Goal: Task Accomplishment & Management: Complete application form

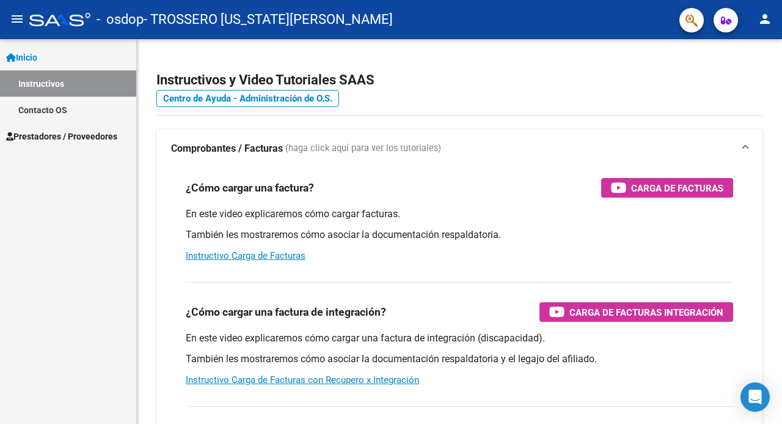
click at [101, 136] on span "Prestadores / Proveedores" at bounding box center [61, 136] width 111 height 13
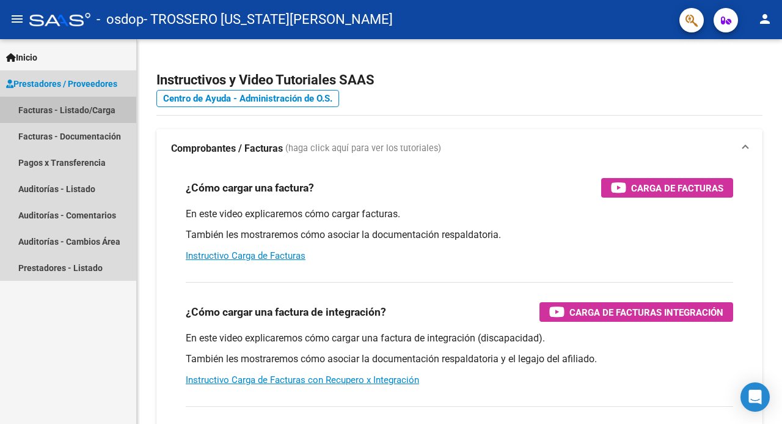
click at [81, 111] on link "Facturas - Listado/Carga" at bounding box center [68, 110] width 136 height 26
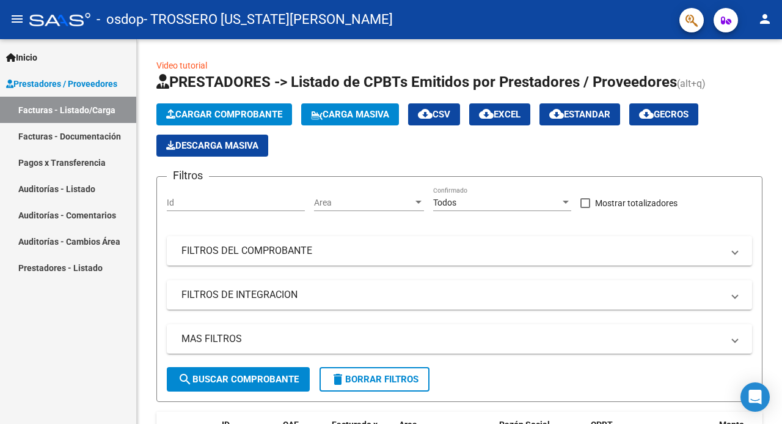
click at [211, 117] on span "Cargar Comprobante" at bounding box center [224, 114] width 116 height 11
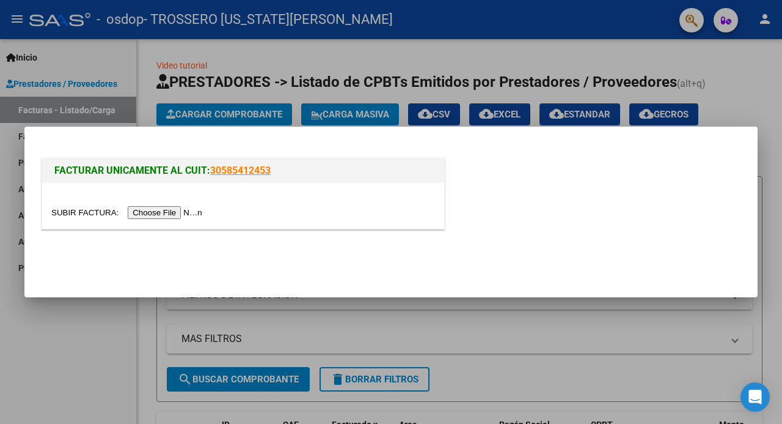
click at [183, 212] on input "file" at bounding box center [128, 212] width 155 height 13
click at [196, 216] on input "file" at bounding box center [128, 212] width 155 height 13
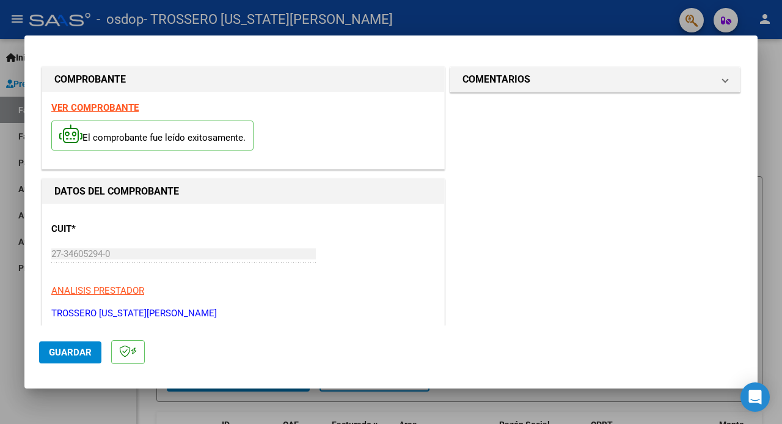
scroll to position [241, 0]
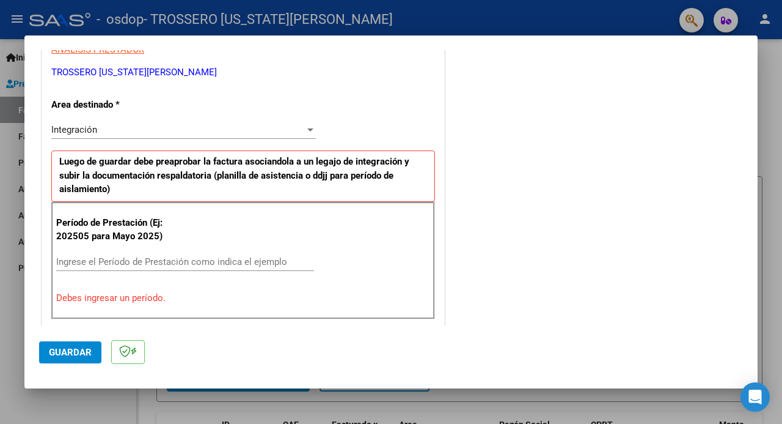
click at [178, 256] on input "Ingrese el Período de Prestación como indica el ejemplo" at bounding box center [185, 261] width 258 height 11
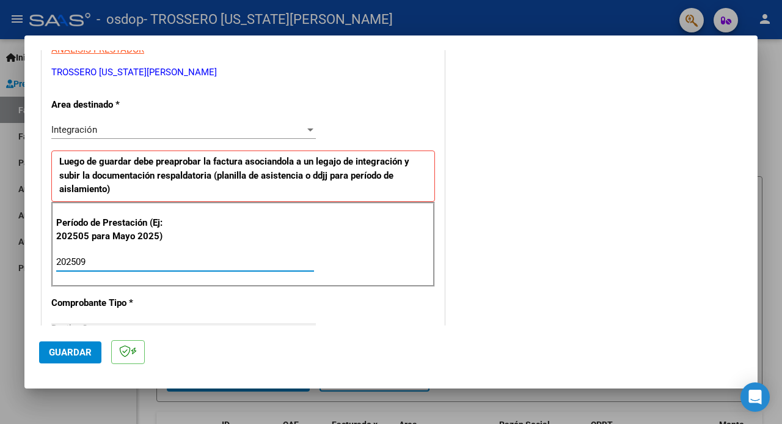
type input "202509"
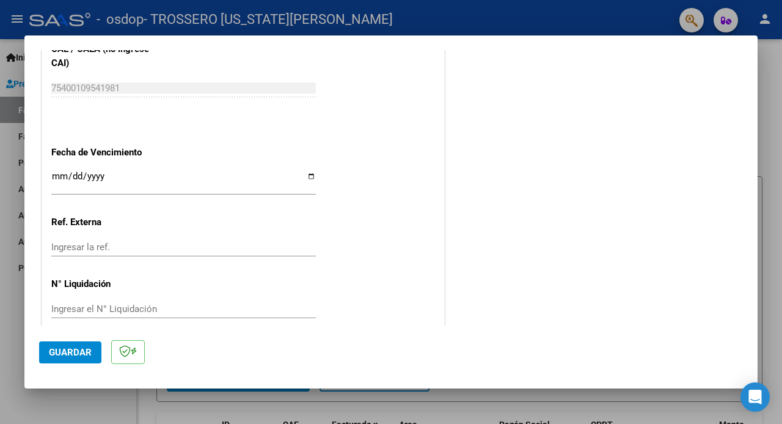
scroll to position [824, 0]
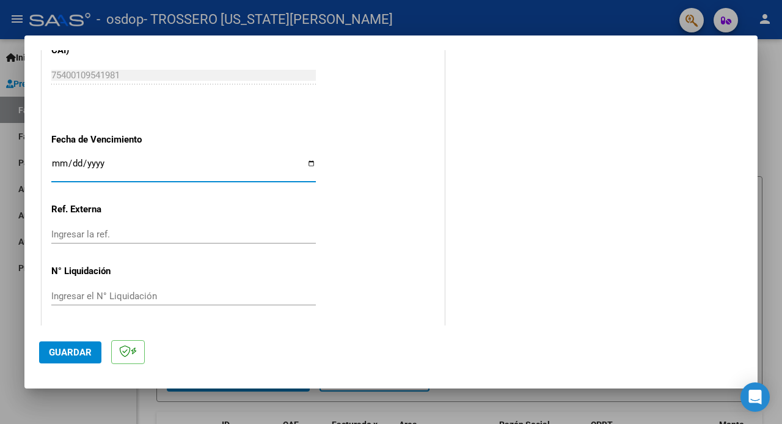
click at [149, 166] on input "Ingresar la fecha" at bounding box center [183, 168] width 265 height 20
click at [120, 163] on input "Ingresar la fecha" at bounding box center [183, 168] width 265 height 20
click at [309, 161] on input "Ingresar la fecha" at bounding box center [183, 168] width 265 height 20
type input "[DATE]"
click at [155, 229] on input "Ingresar la ref." at bounding box center [183, 234] width 265 height 11
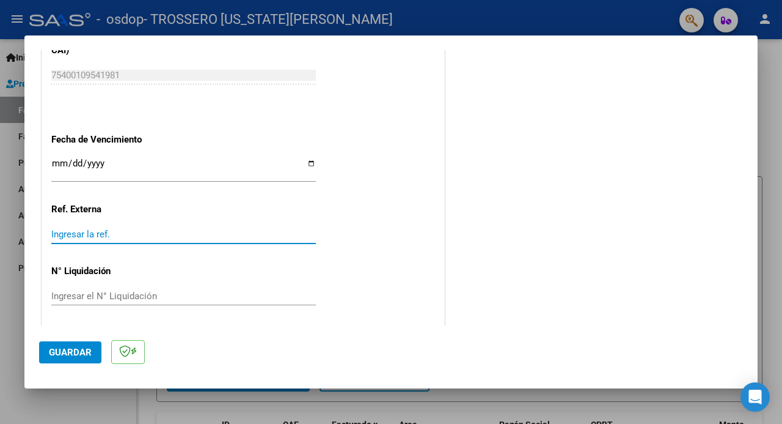
click at [167, 290] on input "Ingresar el N° Liquidación" at bounding box center [183, 295] width 265 height 11
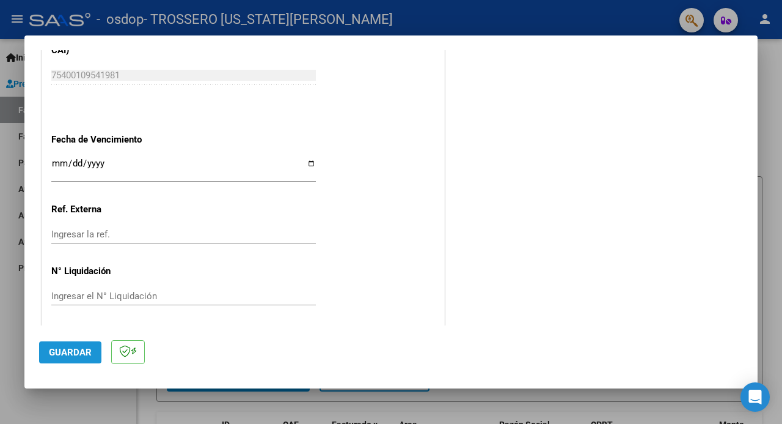
click at [87, 348] on span "Guardar" at bounding box center [70, 352] width 43 height 11
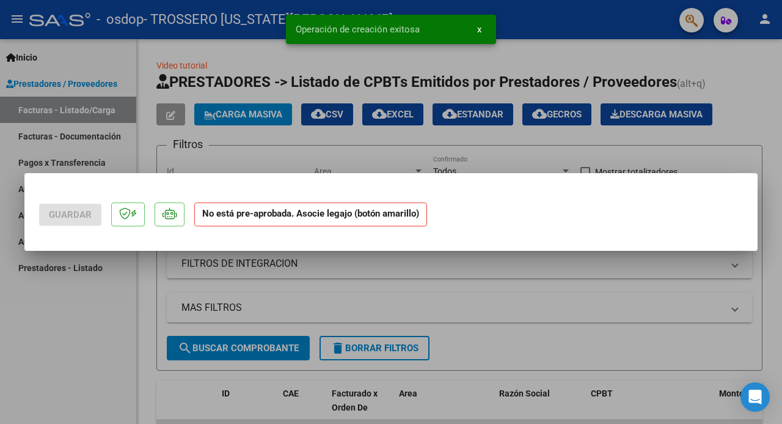
scroll to position [0, 0]
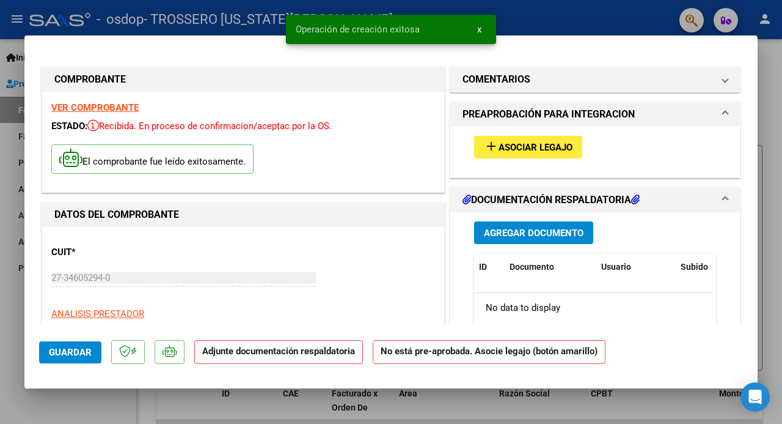
click at [557, 144] on span "Asociar Legajo" at bounding box center [536, 147] width 74 height 11
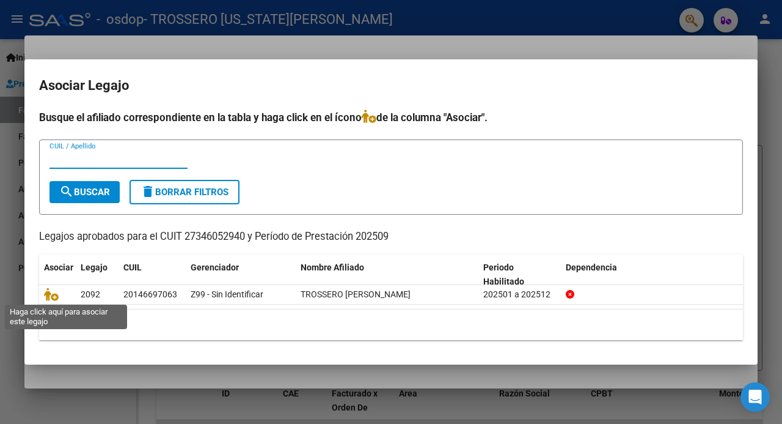
click at [56, 295] on icon at bounding box center [51, 293] width 15 height 13
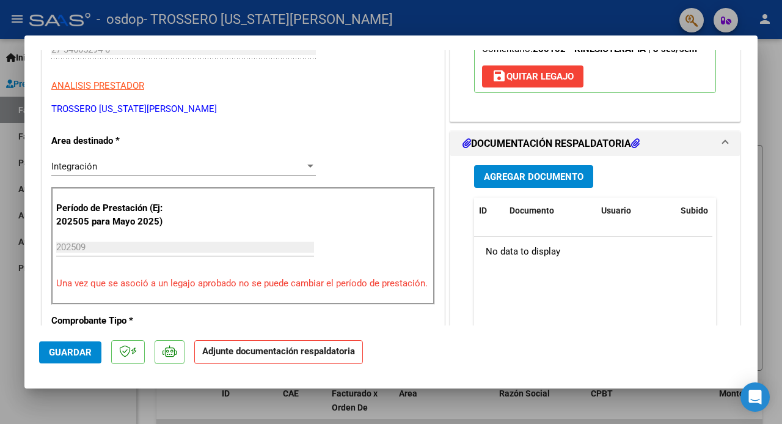
scroll to position [287, 0]
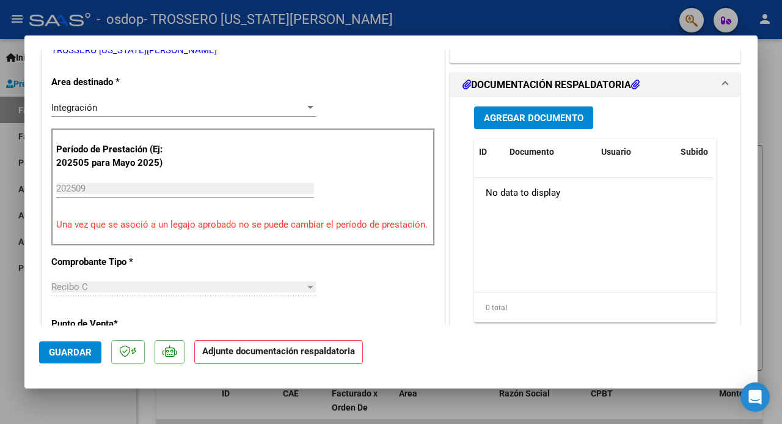
click at [550, 123] on span "Agregar Documento" at bounding box center [534, 117] width 100 height 11
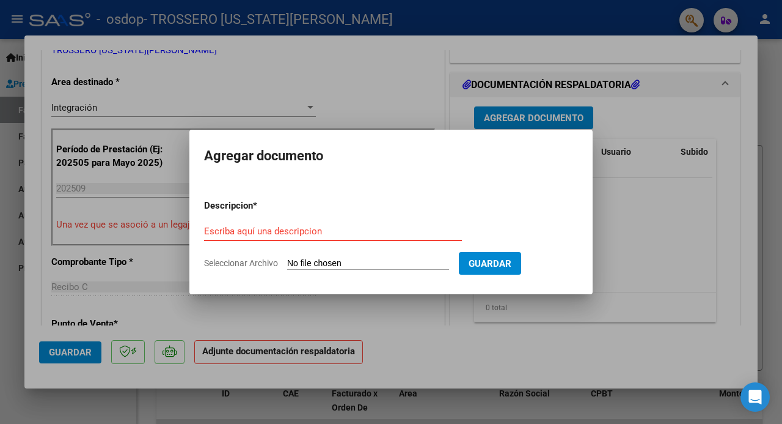
click at [262, 229] on input "Escriba aquí una descripcion" at bounding box center [333, 231] width 258 height 11
type input "asistencia"
click at [327, 263] on input "Seleccionar Archivo" at bounding box center [368, 264] width 162 height 12
type input "C:\fakepath\armando asistencia [DATE].pdf"
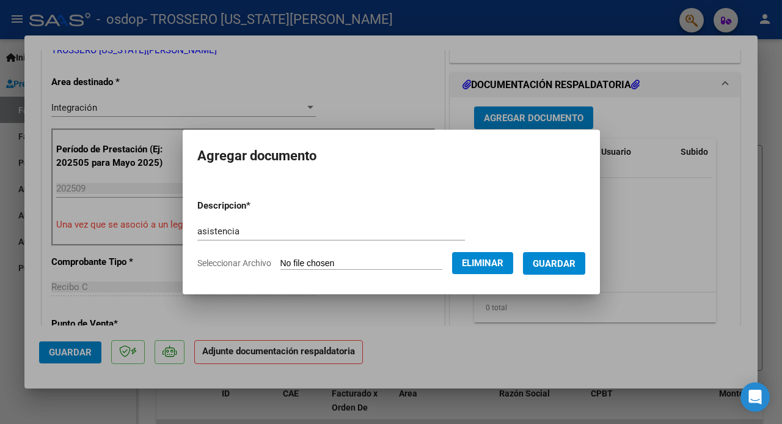
click at [562, 262] on span "Guardar" at bounding box center [554, 263] width 43 height 11
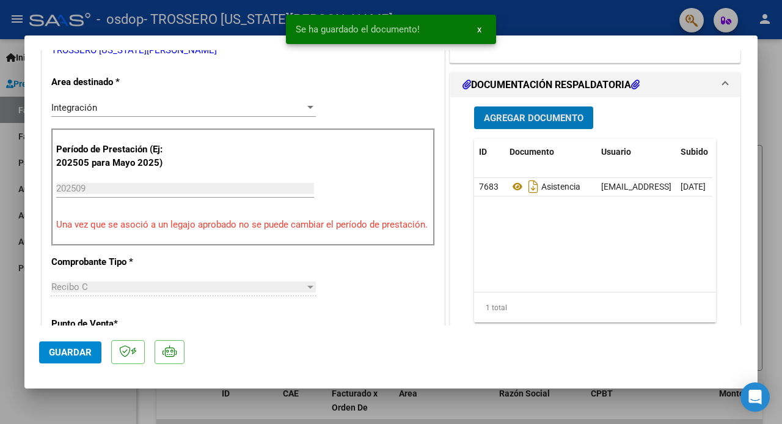
click at [522, 123] on span "Agregar Documento" at bounding box center [534, 117] width 100 height 11
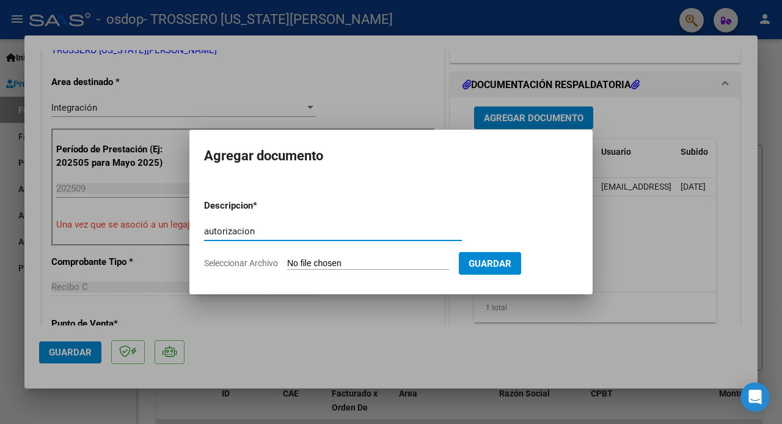
type input "autorizacion"
click at [373, 262] on input "Seleccionar Archivo" at bounding box center [368, 264] width 162 height 12
type input "C:\fakepath\Trossero F5 Kinesio 2025 (2).pdf"
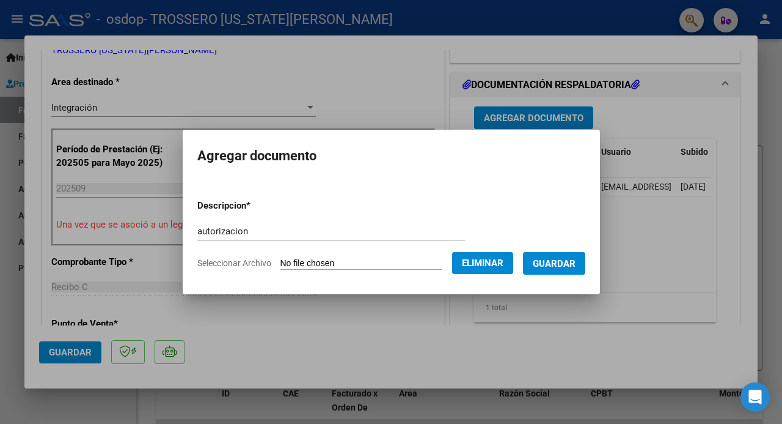
click at [576, 262] on span "Guardar" at bounding box center [554, 263] width 43 height 11
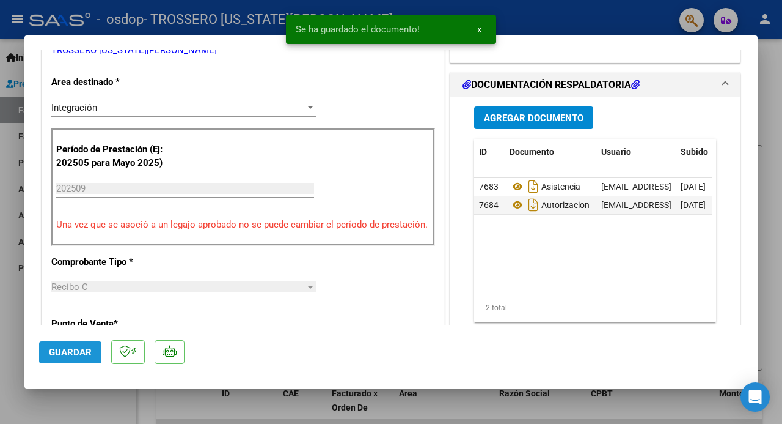
click at [73, 350] on span "Guardar" at bounding box center [70, 352] width 43 height 11
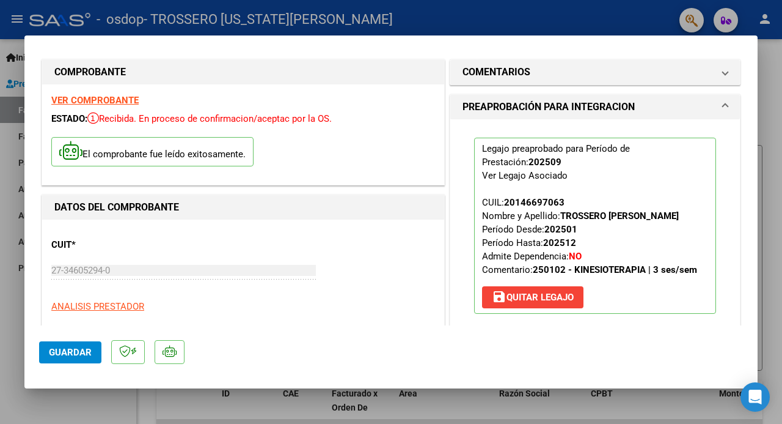
scroll to position [0, 0]
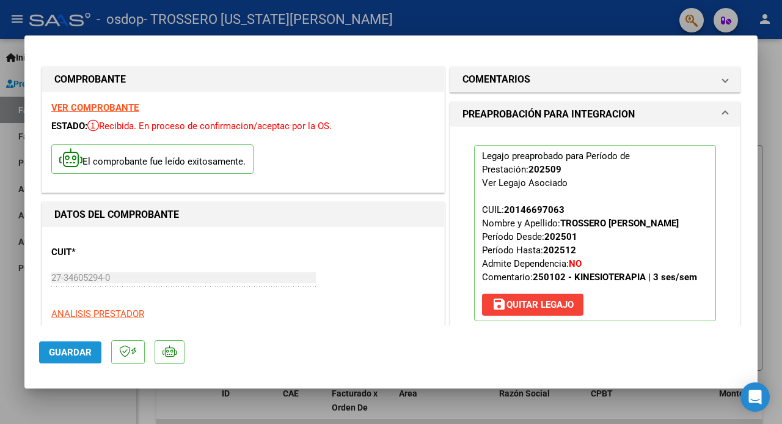
click at [87, 357] on span "Guardar" at bounding box center [70, 352] width 43 height 11
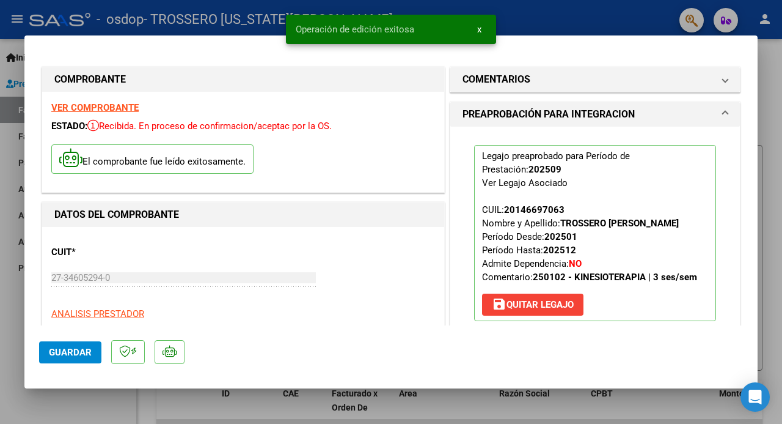
click at [773, 218] on div at bounding box center [391, 212] width 782 height 424
type input "$ 0,00"
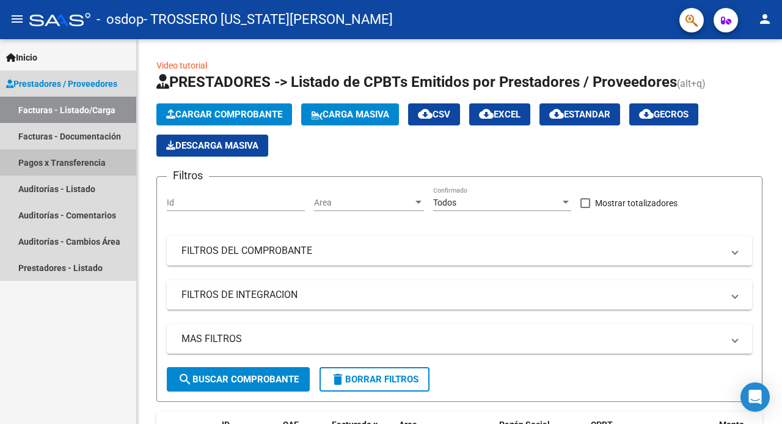
click at [67, 164] on link "Pagos x Transferencia" at bounding box center [68, 162] width 136 height 26
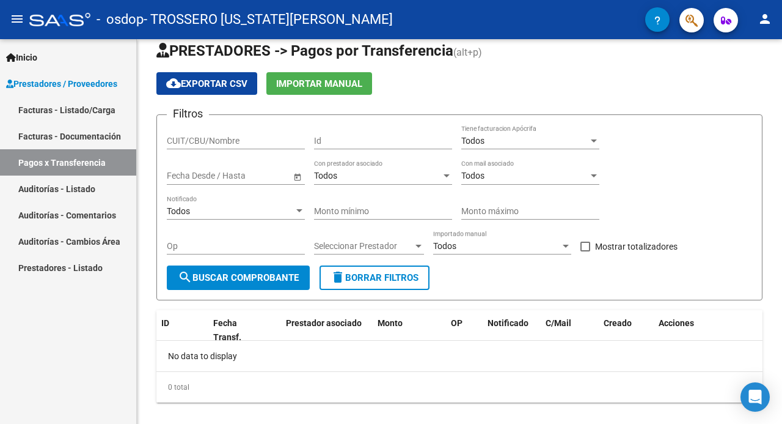
scroll to position [34, 0]
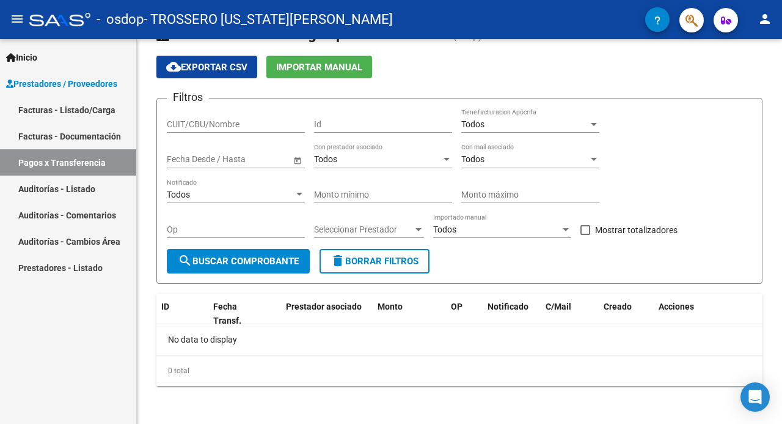
click at [98, 189] on link "Auditorías - Listado" at bounding box center [68, 188] width 136 height 26
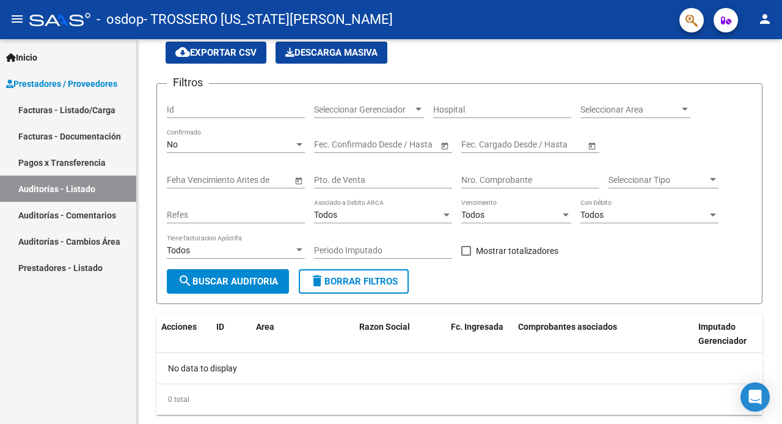
scroll to position [77, 0]
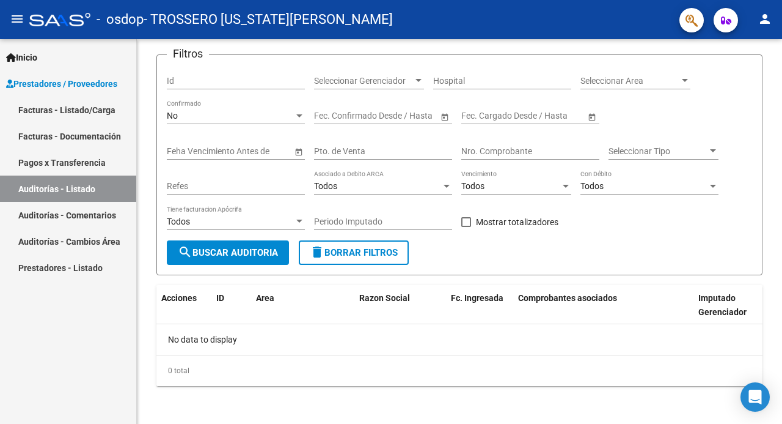
click at [87, 217] on link "Auditorías - Comentarios" at bounding box center [68, 215] width 136 height 26
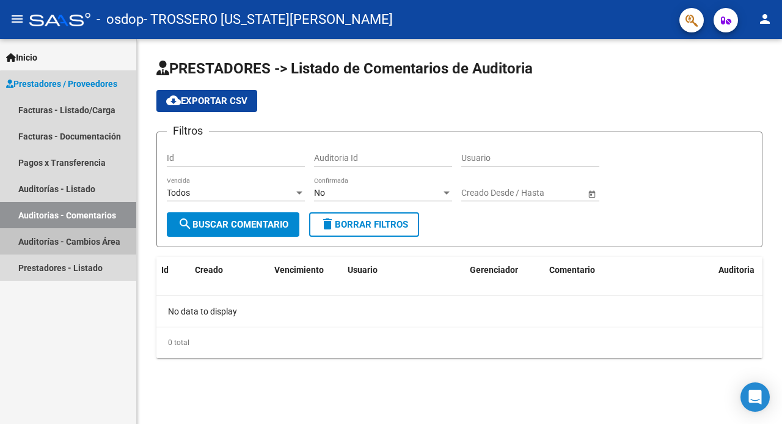
click at [100, 240] on link "Auditorías - Cambios Área" at bounding box center [68, 241] width 136 height 26
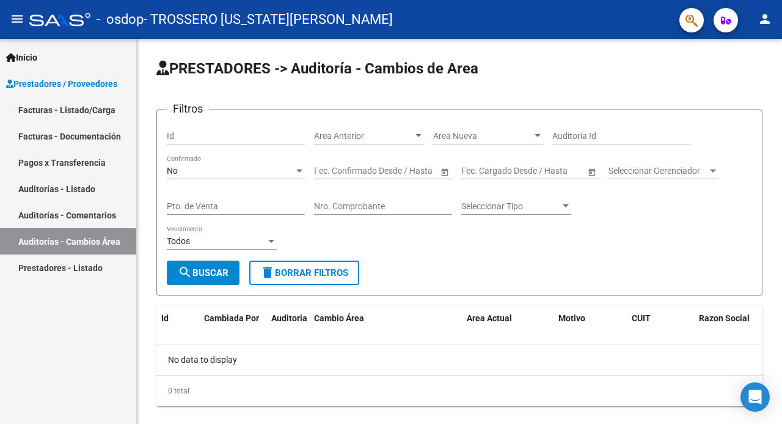
click at [89, 267] on link "Prestadores - Listado" at bounding box center [68, 267] width 136 height 26
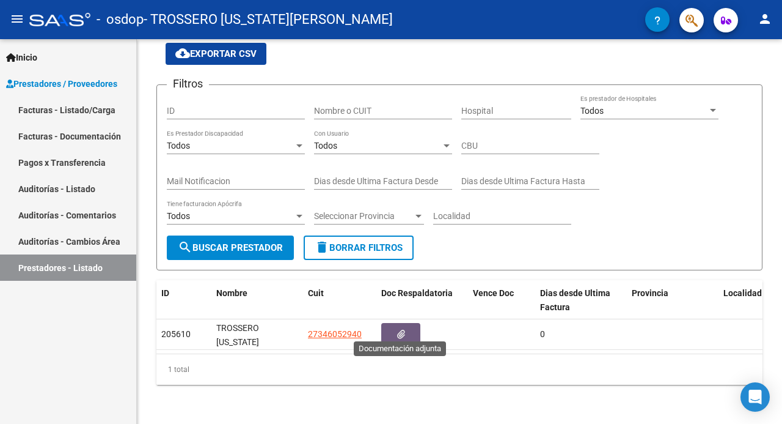
click at [405, 325] on button "button" at bounding box center [400, 334] width 39 height 23
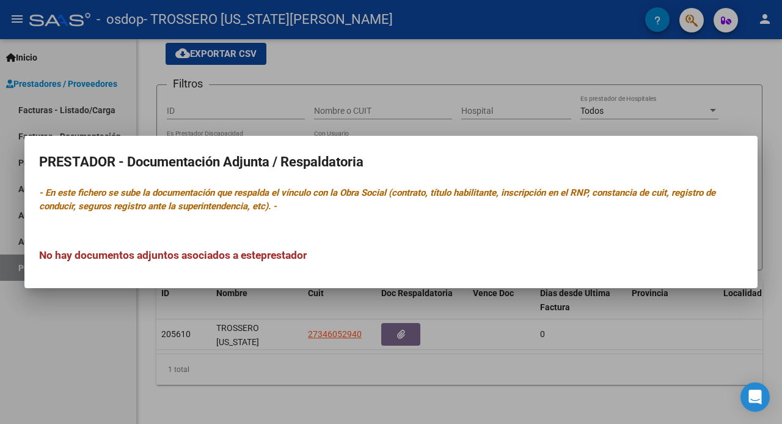
click at [381, 381] on div at bounding box center [391, 212] width 782 height 424
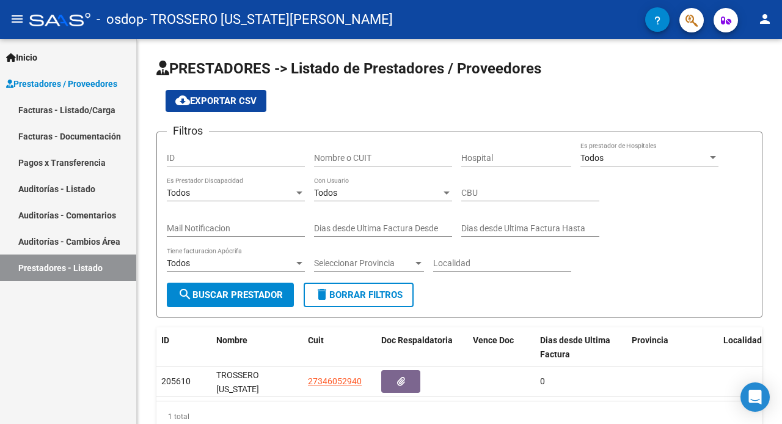
click at [110, 134] on link "Facturas - Documentación" at bounding box center [68, 136] width 136 height 26
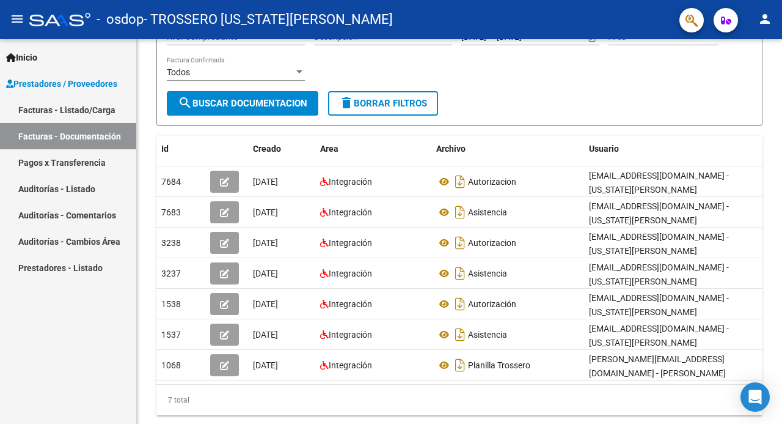
scroll to position [158, 0]
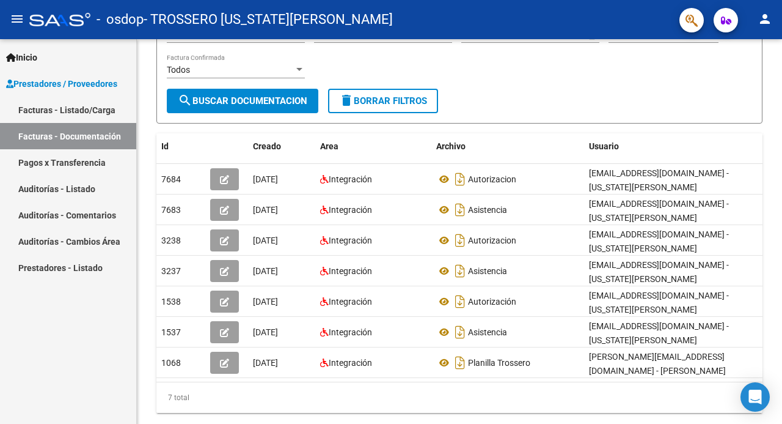
click at [782, 202] on div at bounding box center [780, 276] width 3 height 255
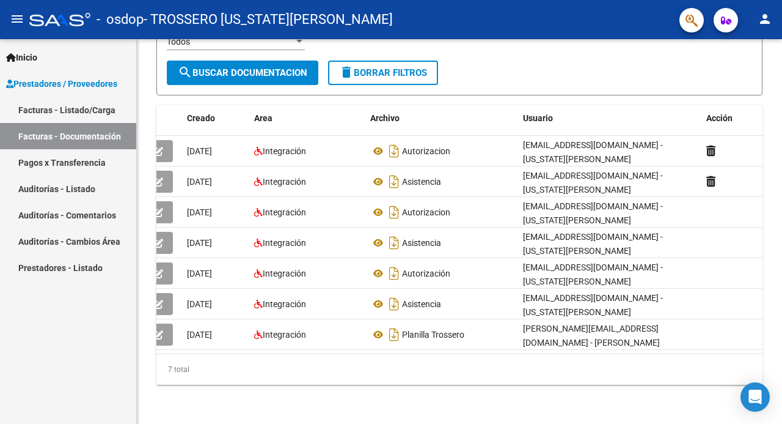
scroll to position [0, 0]
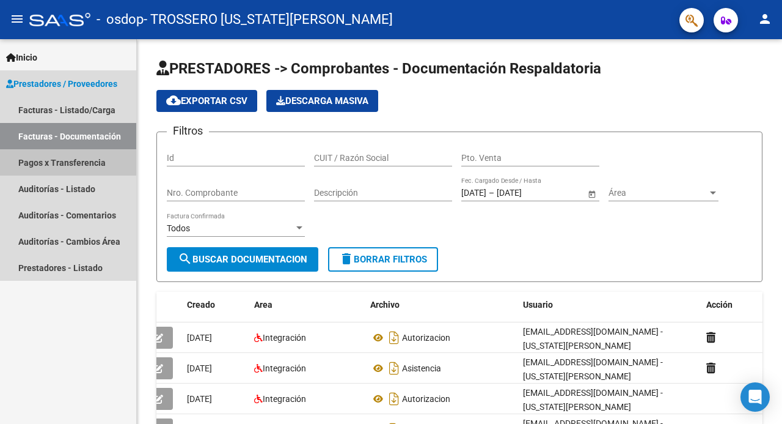
click at [62, 160] on link "Pagos x Transferencia" at bounding box center [68, 162] width 136 height 26
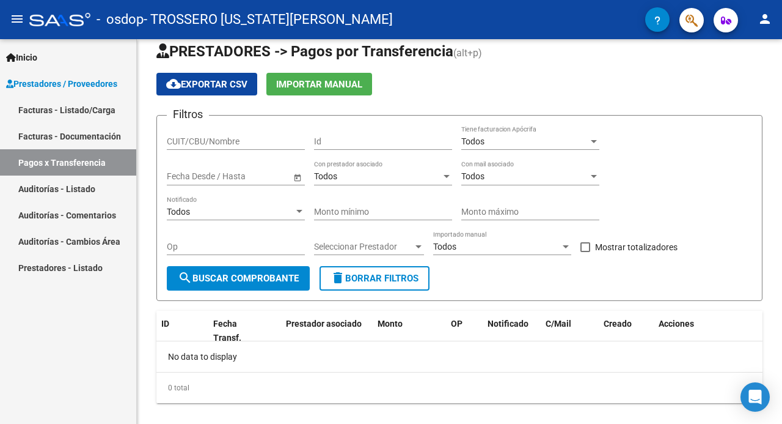
scroll to position [34, 0]
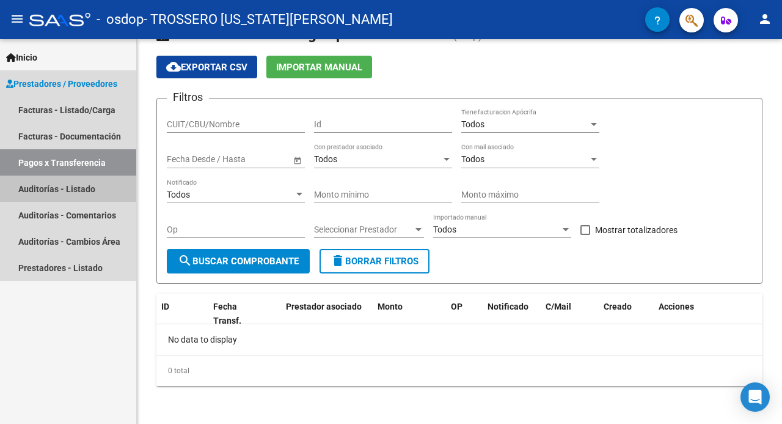
click at [45, 182] on link "Auditorías - Listado" at bounding box center [68, 188] width 136 height 26
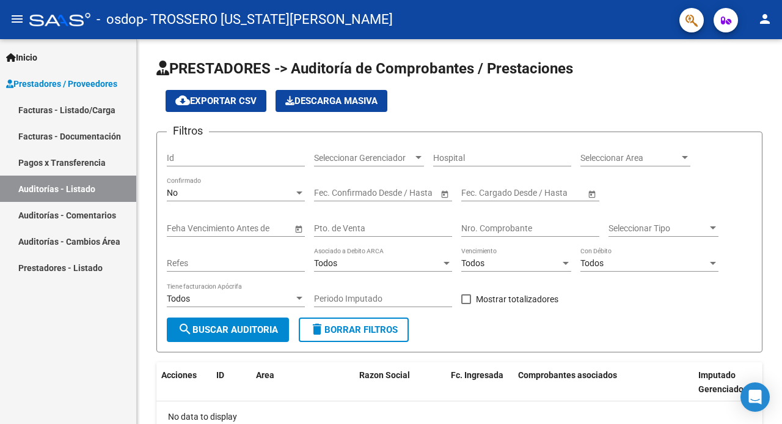
scroll to position [77, 0]
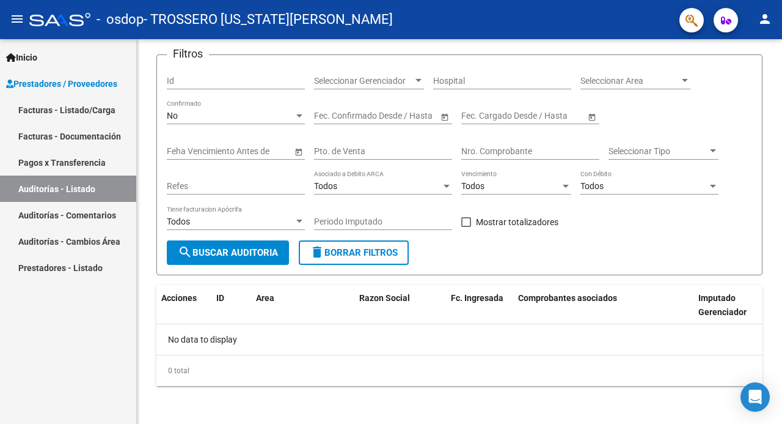
click at [106, 218] on link "Auditorías - Comentarios" at bounding box center [68, 215] width 136 height 26
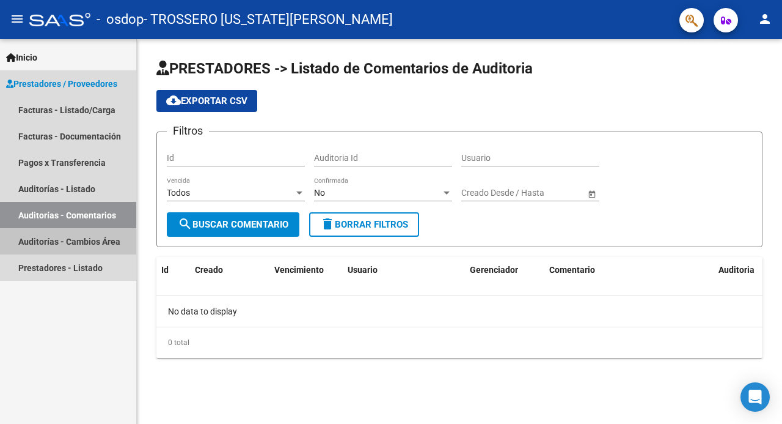
click at [79, 241] on link "Auditorías - Cambios Área" at bounding box center [68, 241] width 136 height 26
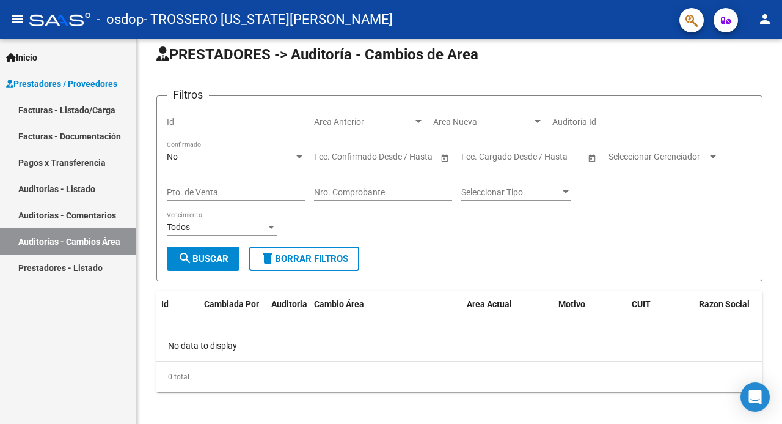
scroll to position [20, 0]
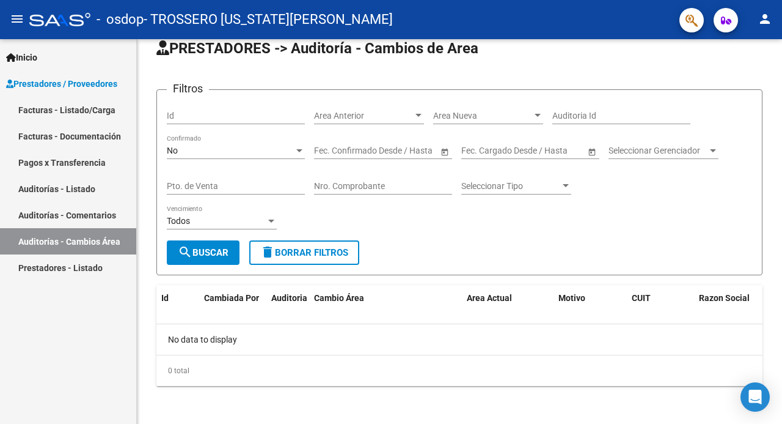
click at [102, 262] on link "Prestadores - Listado" at bounding box center [68, 267] width 136 height 26
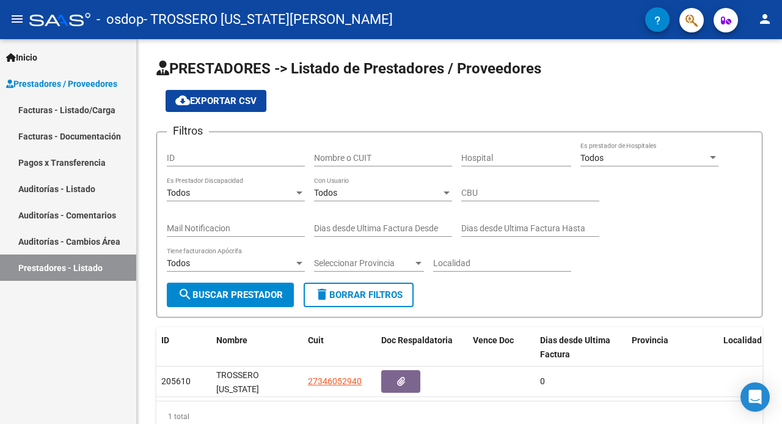
scroll to position [55, 0]
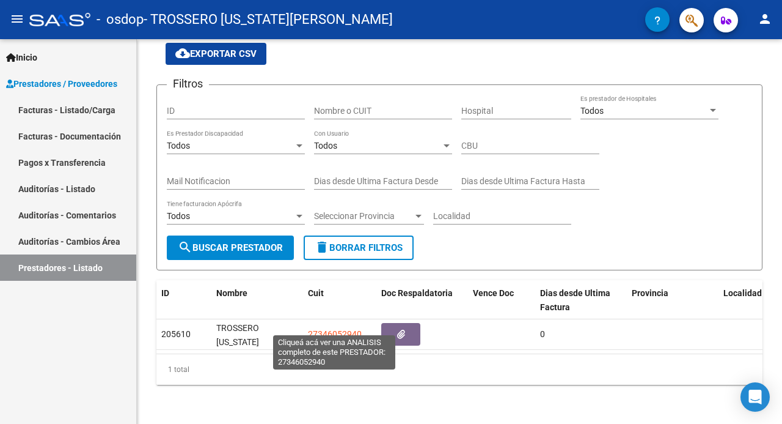
click at [328, 329] on span "27346052940" at bounding box center [335, 334] width 54 height 10
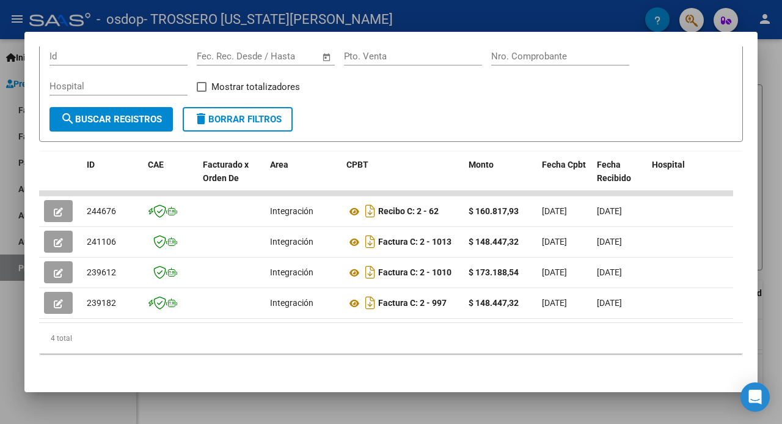
scroll to position [0, 0]
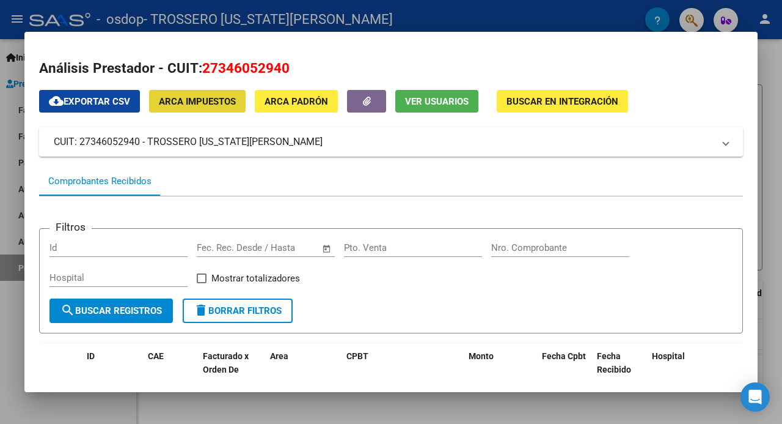
click at [218, 98] on span "ARCA Impuestos" at bounding box center [197, 101] width 77 height 11
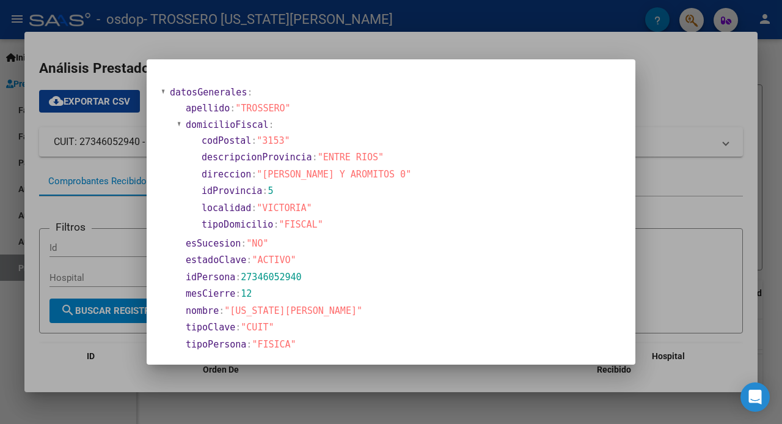
scroll to position [241, 0]
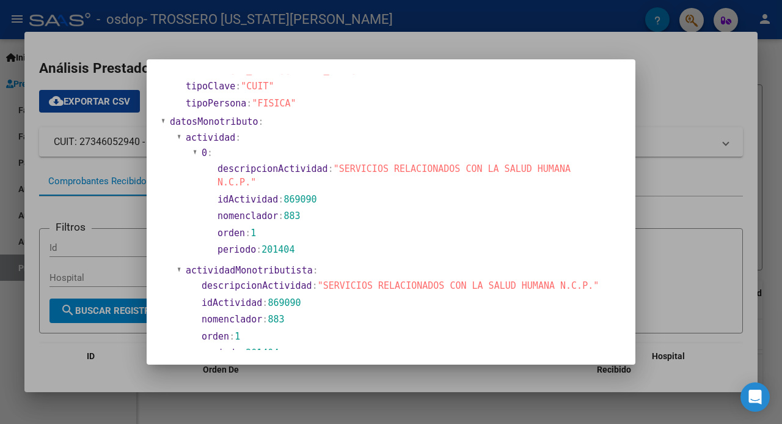
click at [672, 72] on div at bounding box center [391, 212] width 782 height 424
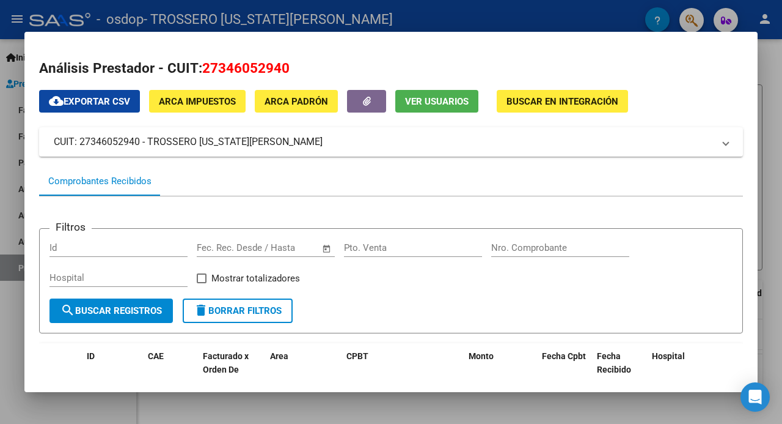
click at [317, 103] on span "ARCA Padrón" at bounding box center [297, 101] width 64 height 11
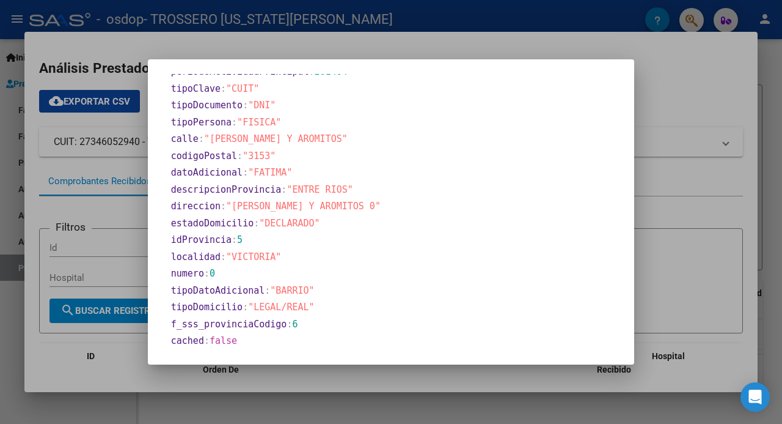
scroll to position [353, 0]
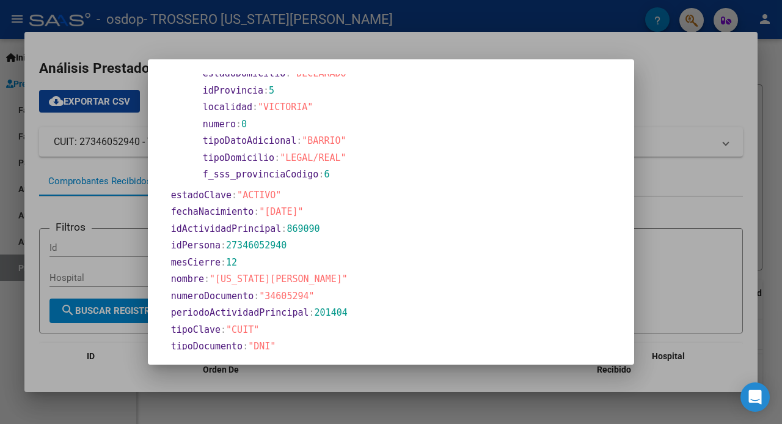
click at [698, 92] on div at bounding box center [391, 212] width 782 height 424
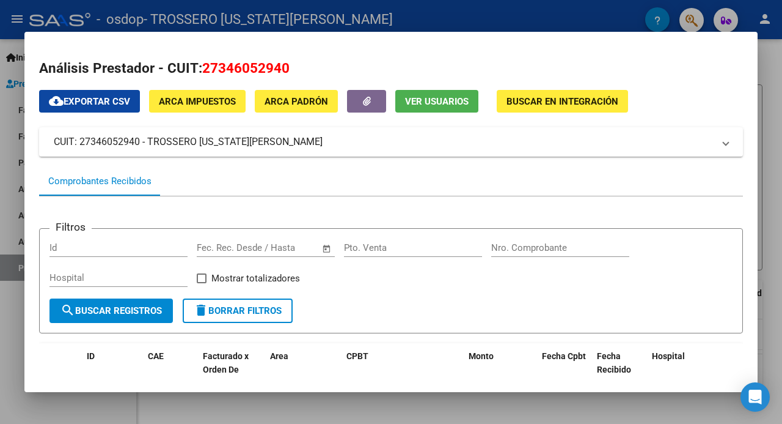
click at [446, 97] on span "Ver Usuarios" at bounding box center [437, 101] width 64 height 11
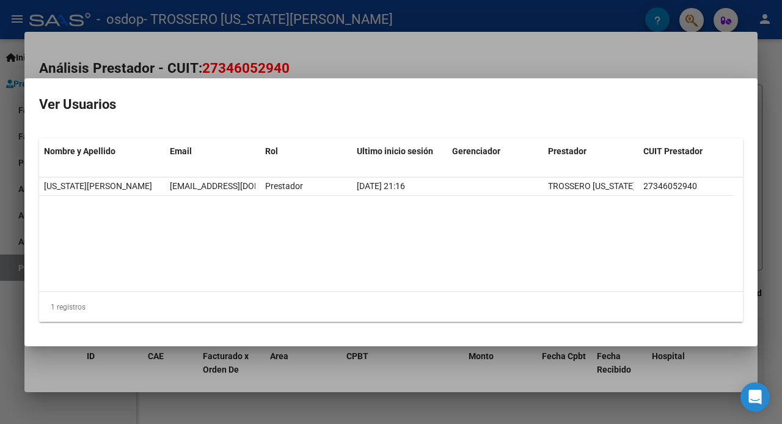
click at [653, 64] on div at bounding box center [391, 212] width 782 height 424
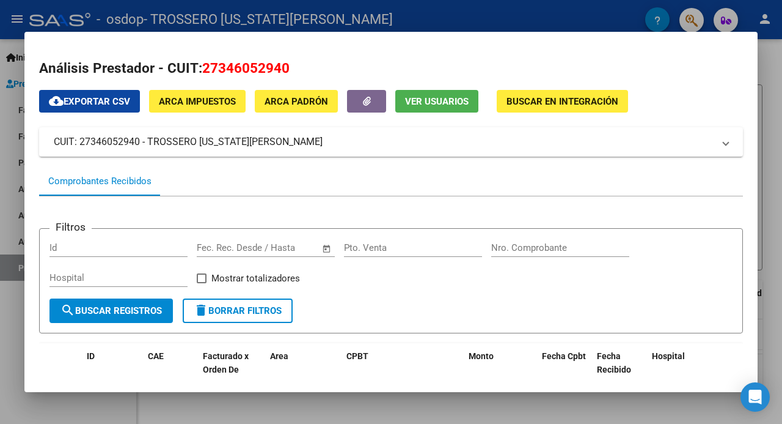
click at [615, 12] on div at bounding box center [391, 212] width 782 height 424
